Goal: Navigation & Orientation: Find specific page/section

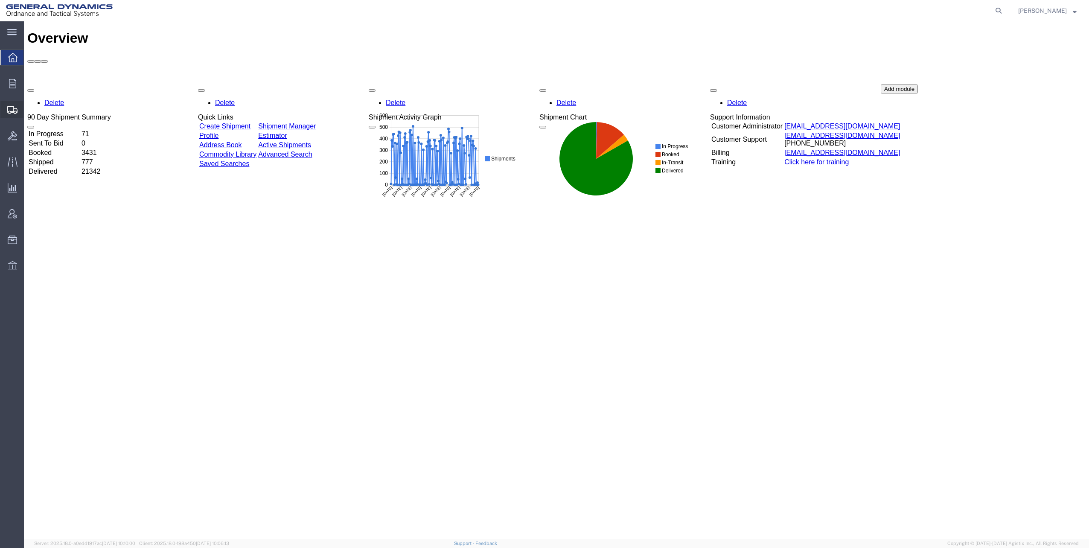
click at [29, 111] on span "Shipments" at bounding box center [26, 109] width 6 height 17
